Goal: Task Accomplishment & Management: Manage account settings

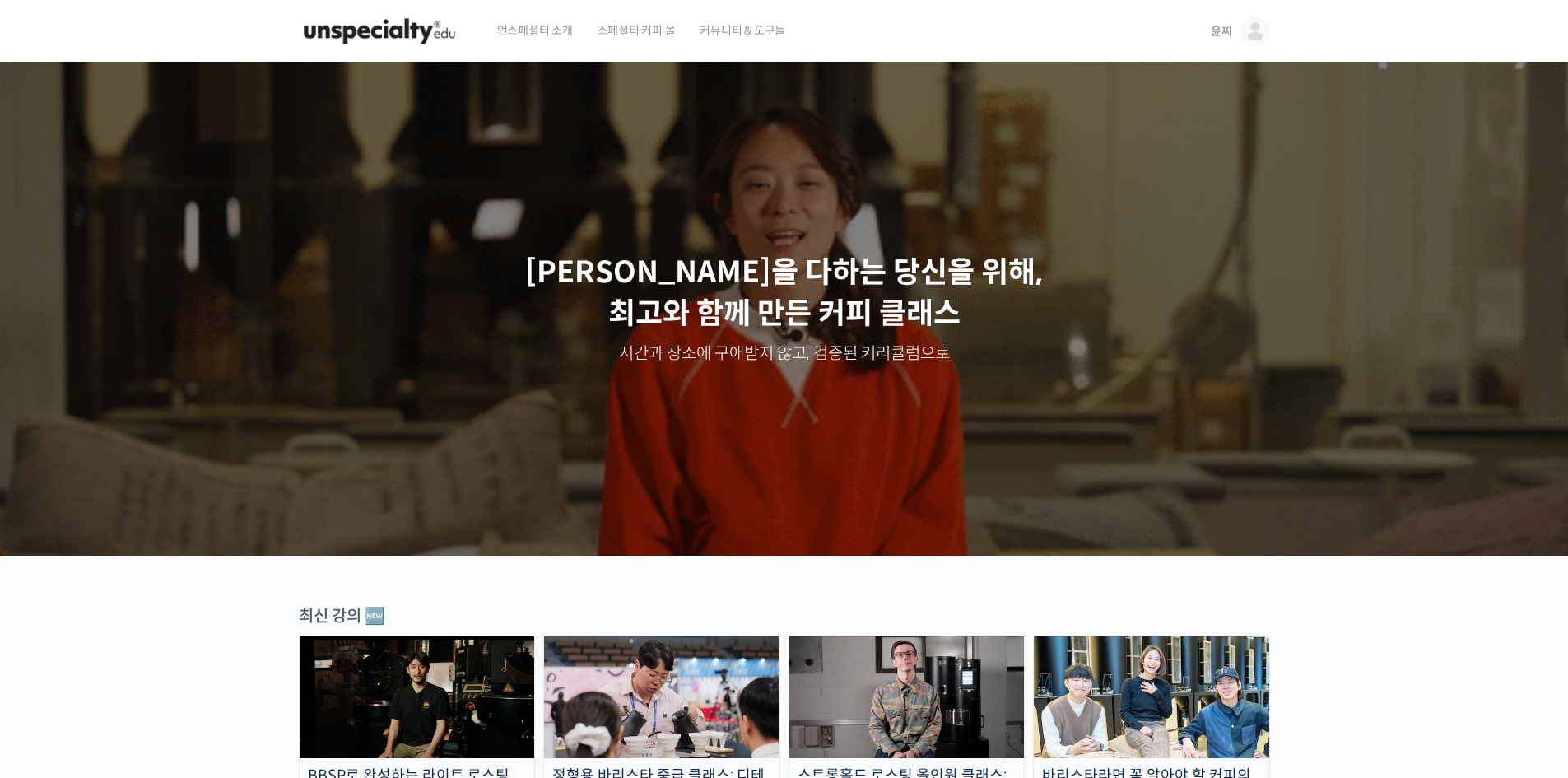
click at [1162, 34] on span "윤찌" at bounding box center [1221, 31] width 21 height 15
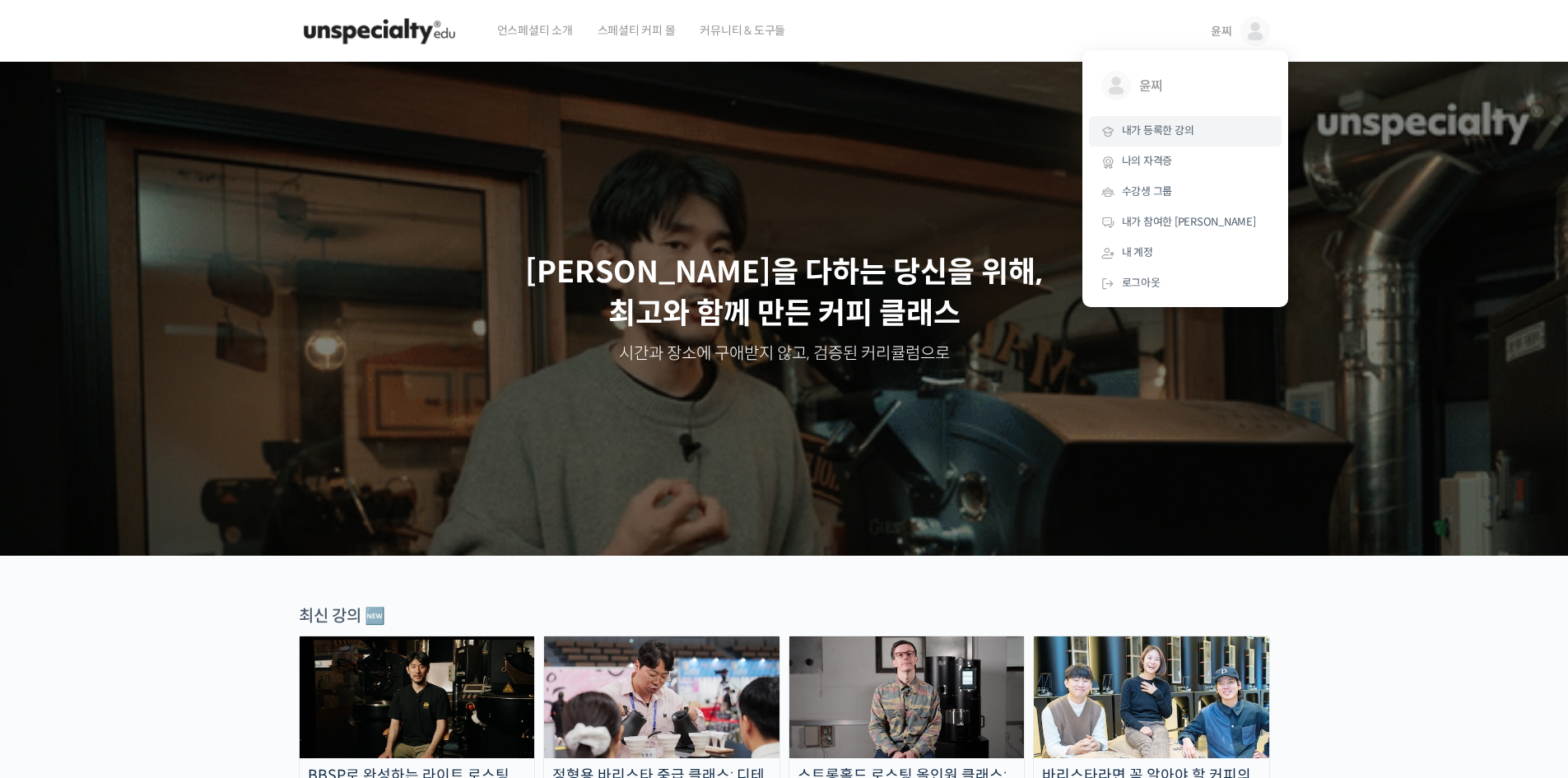
click at [1162, 136] on span "내가 등록한 강의" at bounding box center [1157, 131] width 72 height 14
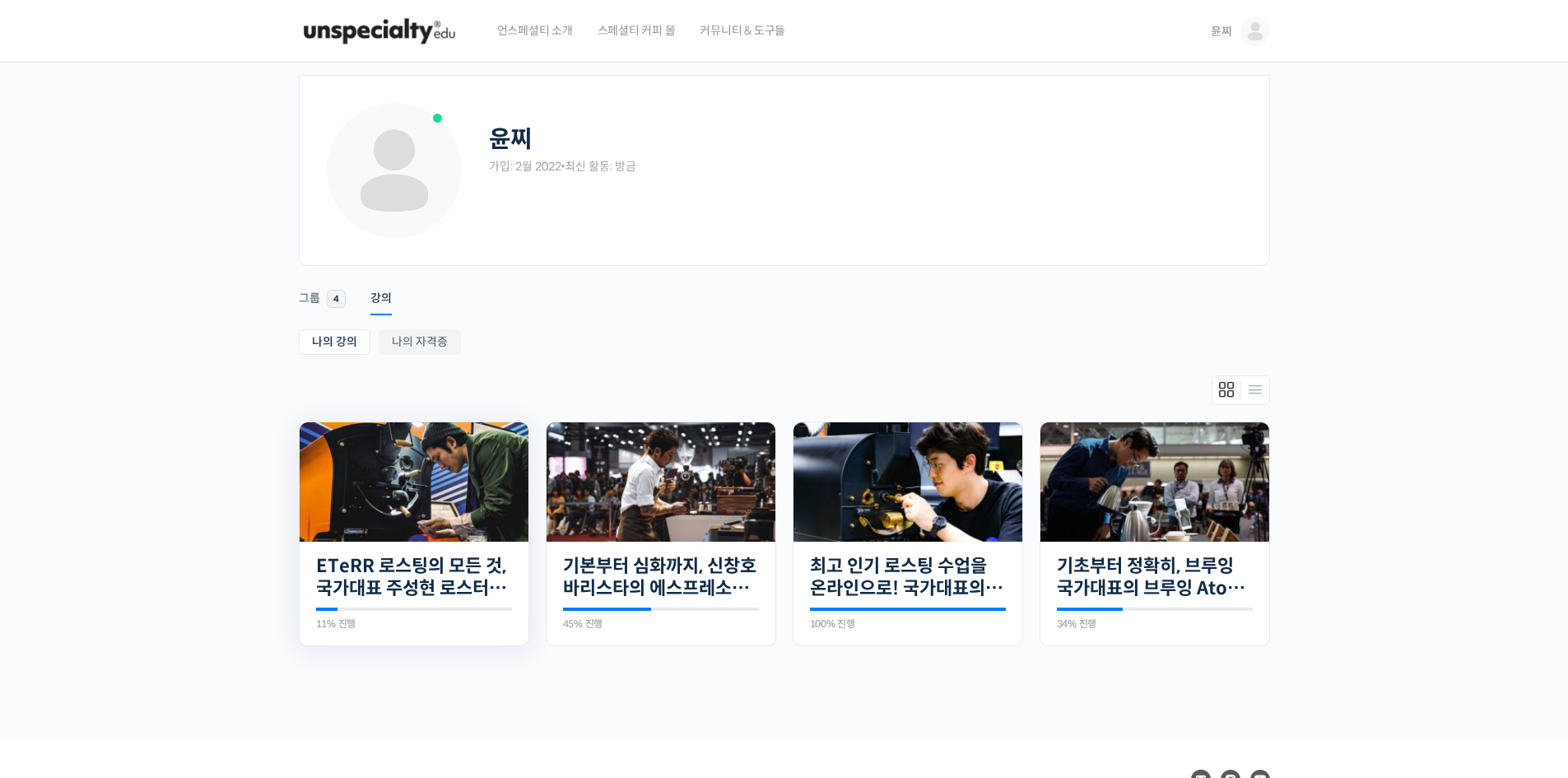
click at [449, 482] on img at bounding box center [413, 481] width 229 height 119
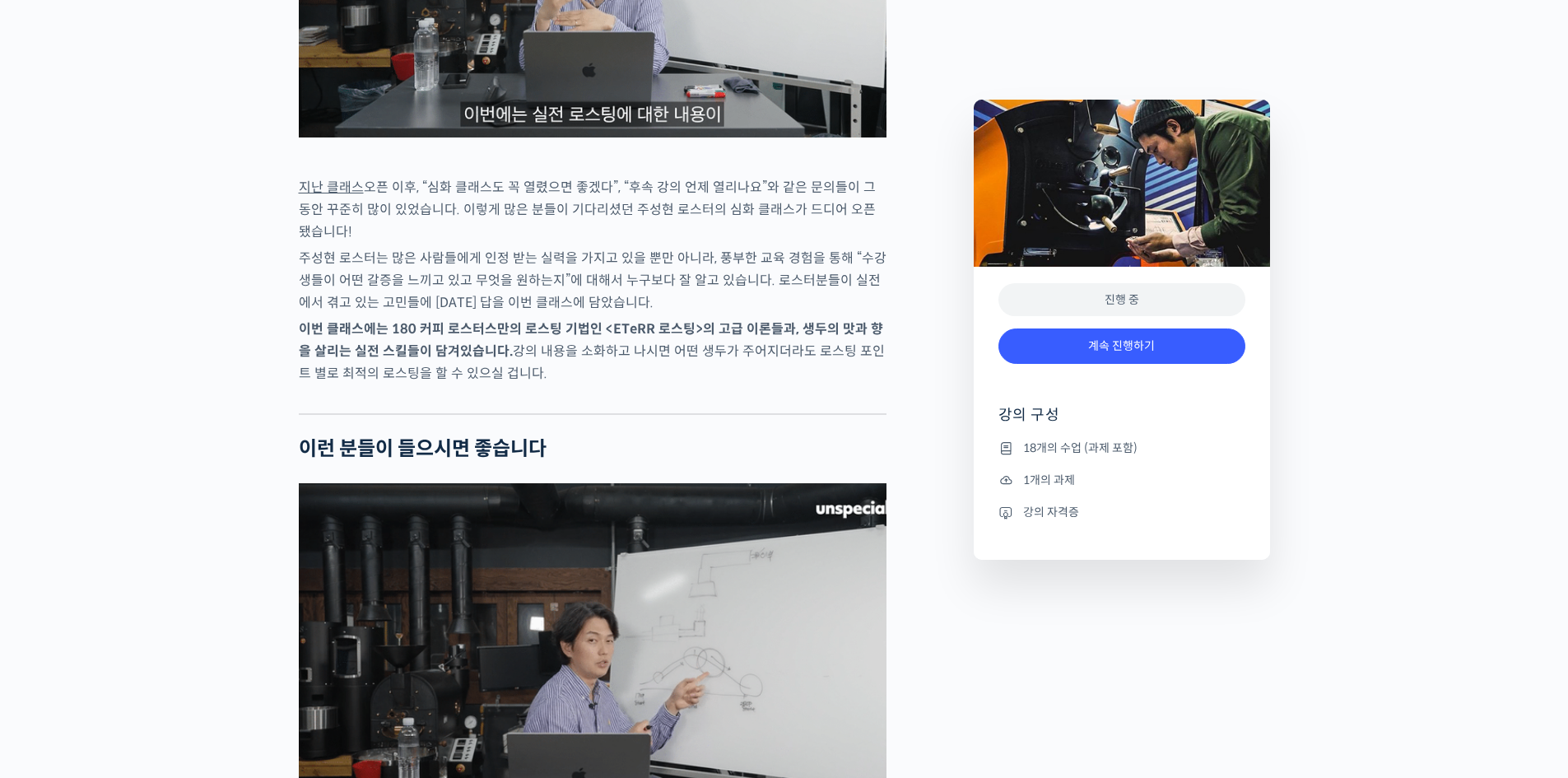
scroll to position [2716, 0]
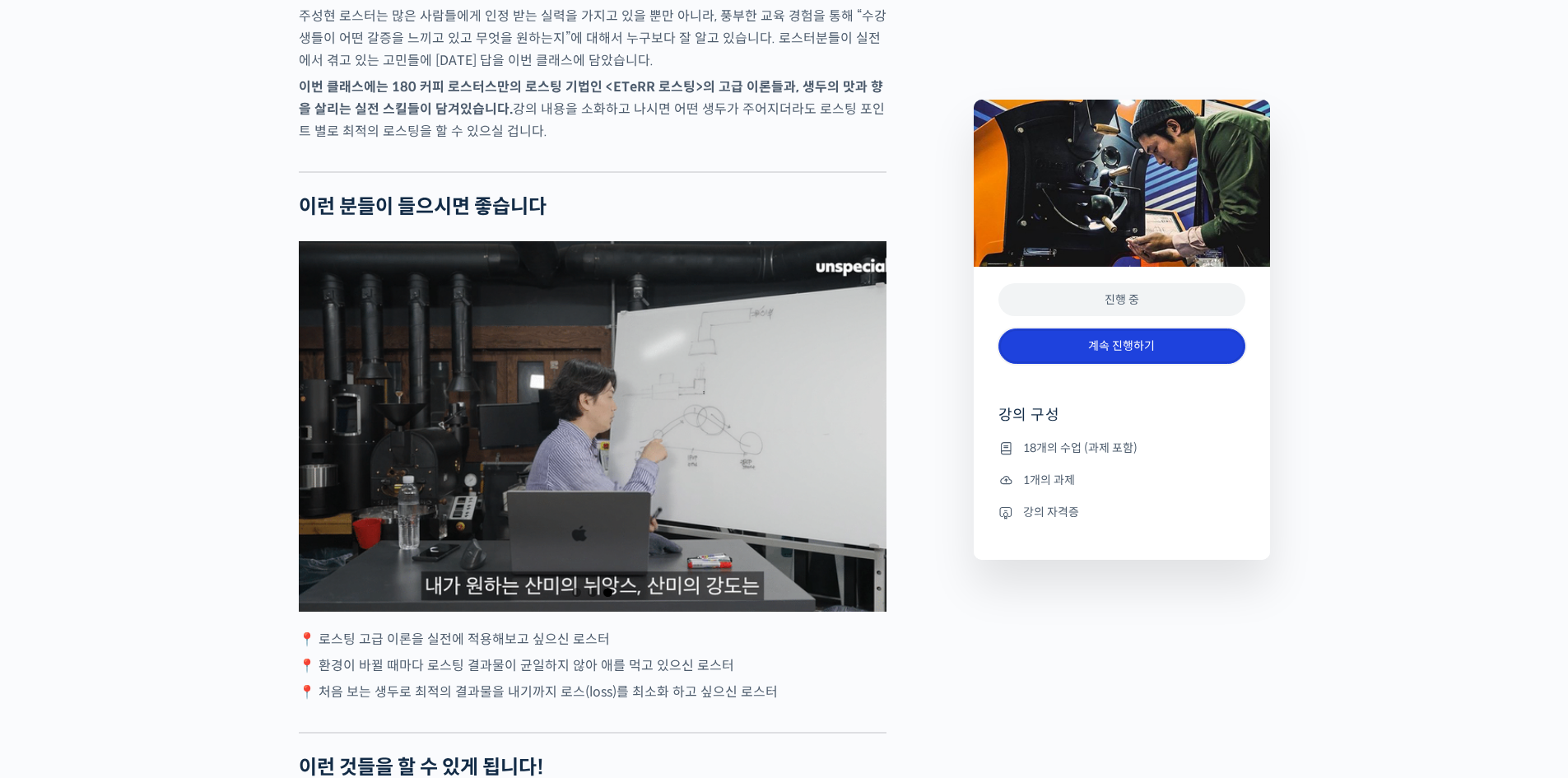
click at [1118, 351] on link "계속 진행하기" at bounding box center [1122, 346] width 247 height 35
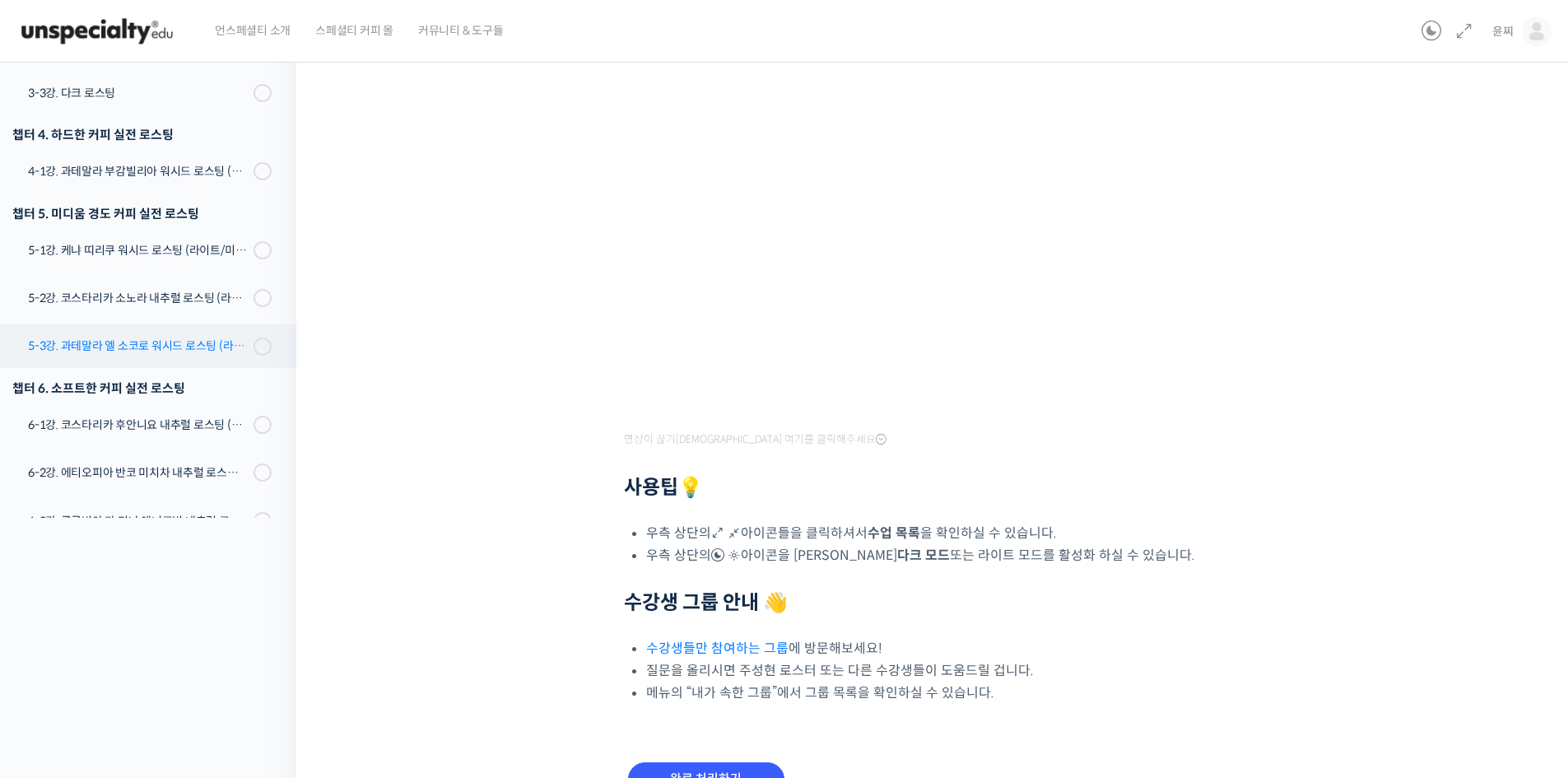
scroll to position [515, 0]
